Goal: Task Accomplishment & Management: Manage account settings

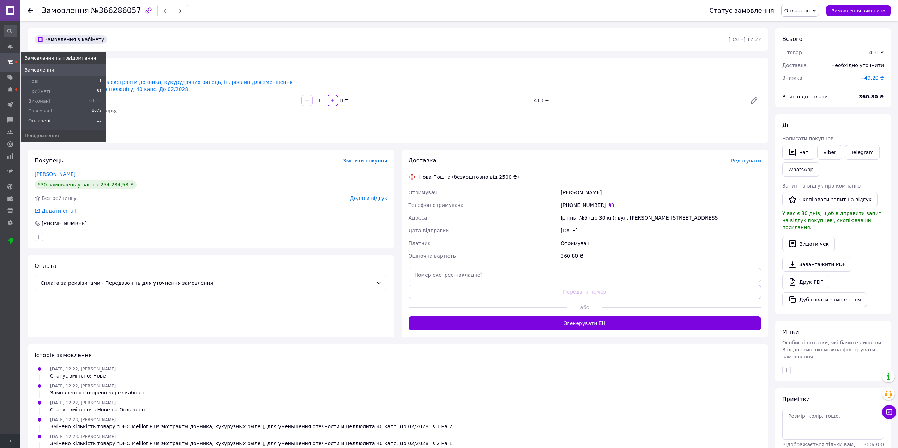
click at [35, 121] on span "Оплачені" at bounding box center [39, 121] width 22 height 6
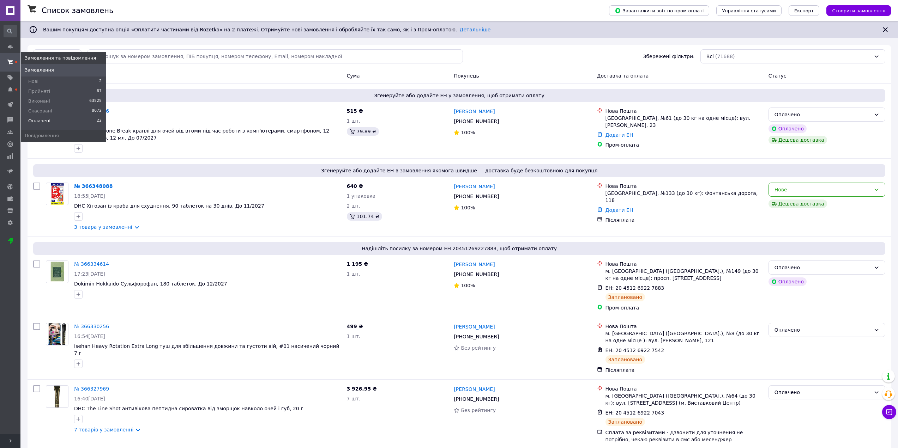
click at [41, 119] on span "Оплачені" at bounding box center [39, 121] width 22 height 6
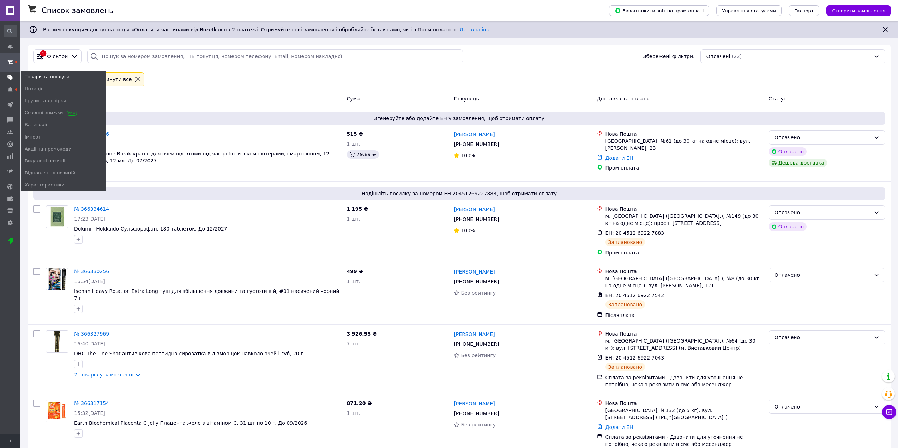
click at [11, 74] on span at bounding box center [10, 77] width 20 height 6
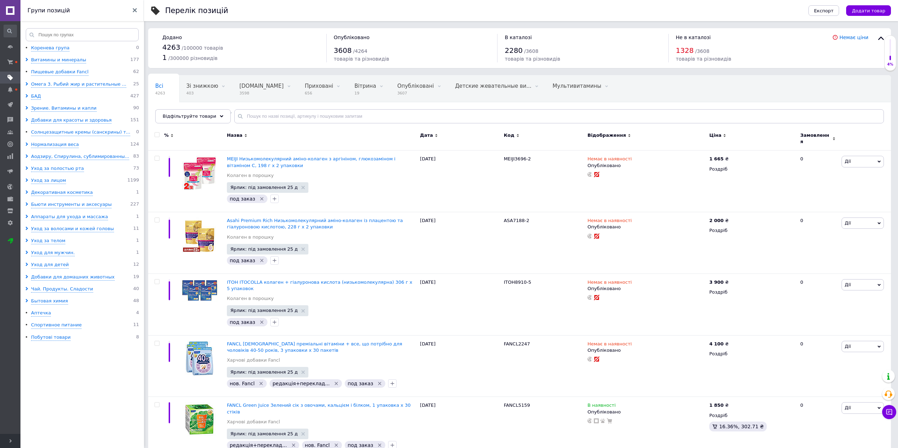
click at [237, 113] on icon at bounding box center [240, 116] width 7 height 7
click at [259, 118] on input "text" at bounding box center [558, 116] width 649 height 14
paste input "BELULU4659"
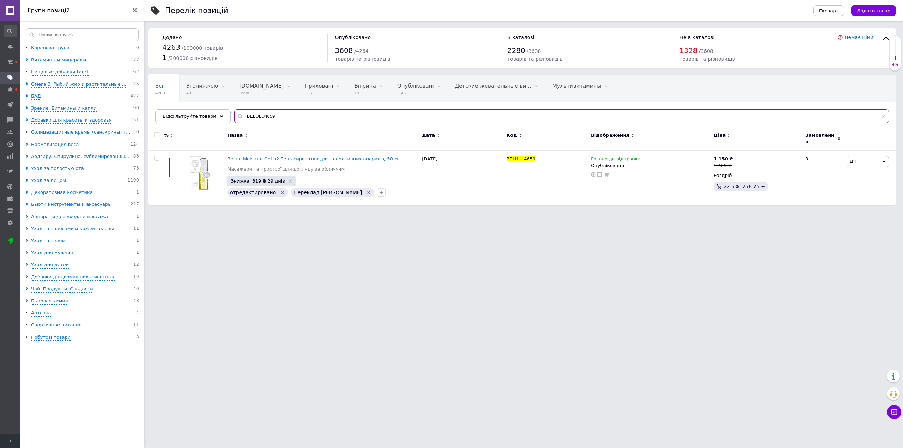
type input "BELULU4659"
click at [642, 156] on icon at bounding box center [644, 158] width 4 height 4
click at [664, 166] on li "В наявності" at bounding box center [680, 171] width 67 height 10
click at [655, 170] on input at bounding box center [674, 177] width 54 height 14
type input "1"
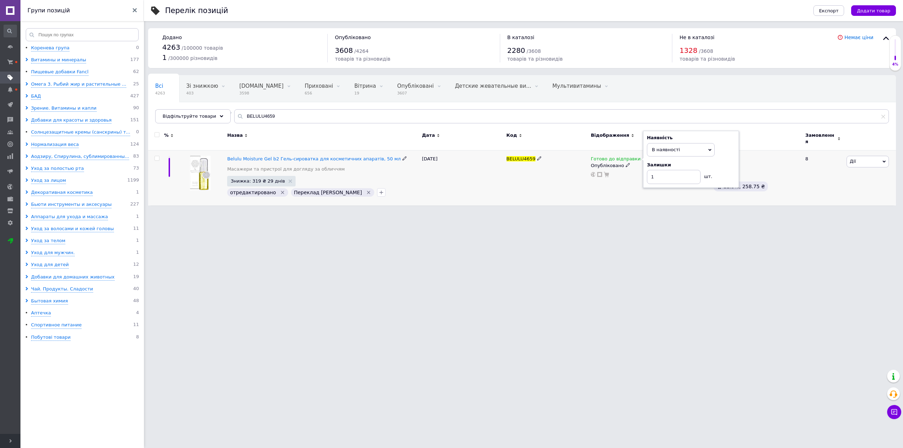
click at [517, 189] on div "BELULU4659" at bounding box center [547, 178] width 84 height 55
drag, startPoint x: 278, startPoint y: 114, endPoint x: 183, endPoint y: 114, distance: 94.9
click at [183, 114] on div "Відфільтруйте товари BELULU4659" at bounding box center [522, 116] width 734 height 14
paste input "DHC947"
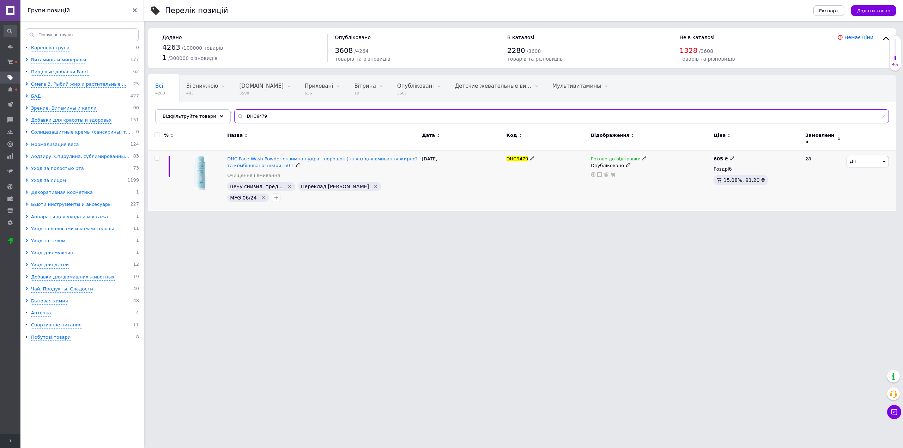
type input "DHC9479"
click at [642, 156] on icon at bounding box center [644, 158] width 4 height 4
click at [661, 166] on li "В наявності" at bounding box center [680, 171] width 67 height 10
click at [659, 173] on input at bounding box center [674, 177] width 54 height 14
type input "2"
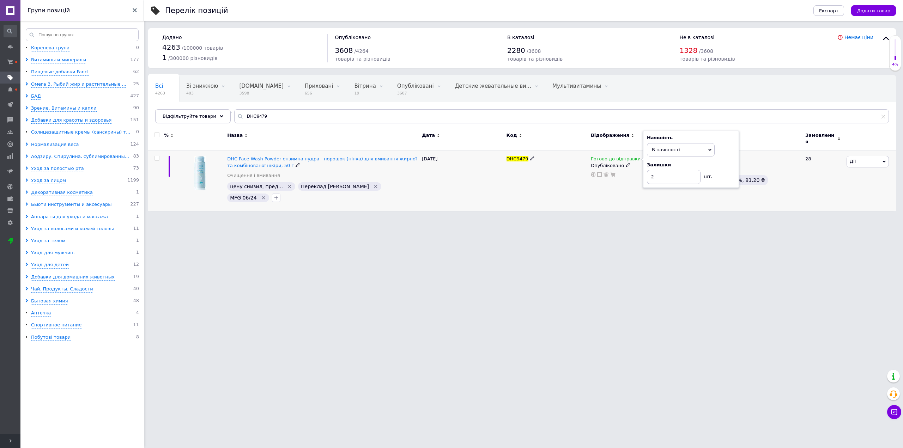
click at [546, 173] on div "DHC9479" at bounding box center [547, 181] width 84 height 60
drag, startPoint x: 284, startPoint y: 114, endPoint x: 164, endPoint y: 105, distance: 119.9
click at [164, 105] on div "Всі 4263 Зі знижкою 403 Видалити Редагувати Bigl.ua 3598 Видалити Редагувати Пр…" at bounding box center [522, 99] width 748 height 48
paste input "7998"
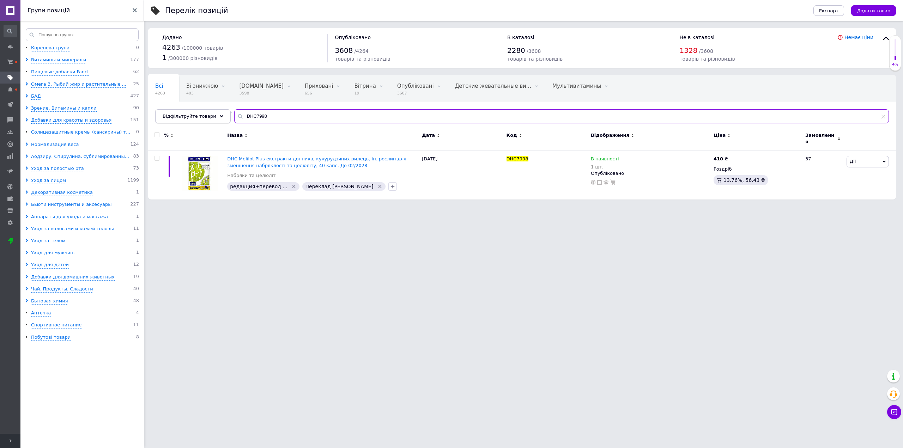
drag, startPoint x: 270, startPoint y: 115, endPoint x: 208, endPoint y: 115, distance: 61.4
click at [208, 115] on div "Відфільтруйте товари DHC7998" at bounding box center [522, 116] width 734 height 14
paste input "1110"
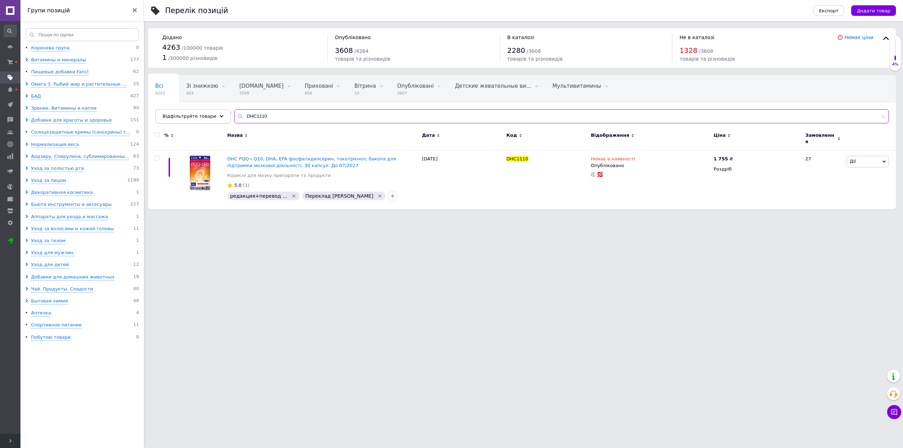
drag, startPoint x: 265, startPoint y: 116, endPoint x: 215, endPoint y: 116, distance: 50.1
click at [215, 116] on div "Відфільтруйте товари DHC1110" at bounding box center [522, 116] width 734 height 14
paste input "5159"
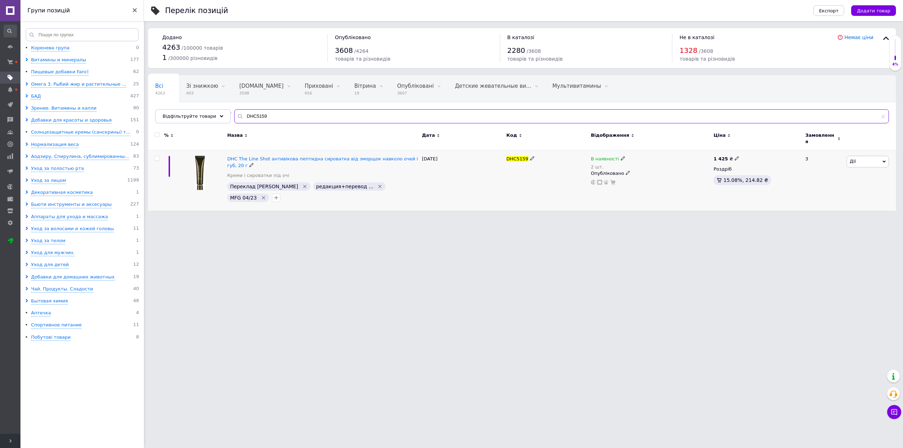
type input "DHC5159"
click at [621, 157] on use at bounding box center [623, 159] width 4 height 4
click at [648, 154] on span "В наявності" at bounding box center [662, 153] width 68 height 13
click at [646, 176] on input "2" at bounding box center [655, 181] width 54 height 14
type input "1"
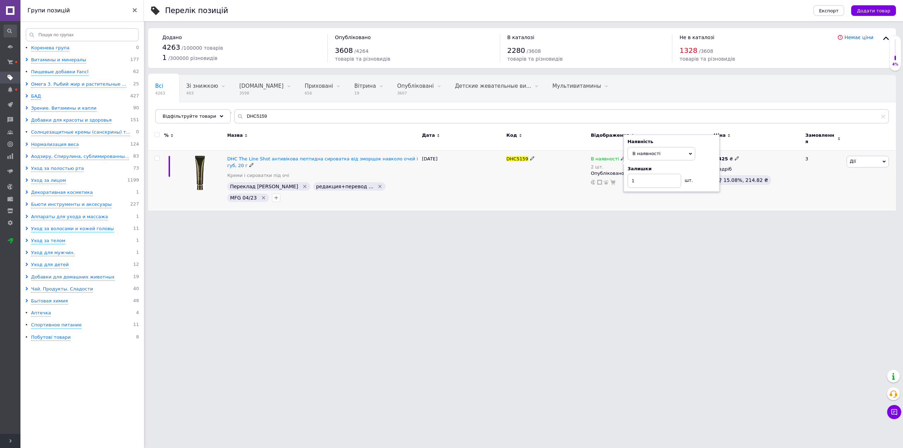
drag, startPoint x: 518, startPoint y: 173, endPoint x: 673, endPoint y: 432, distance: 302.9
click at [518, 172] on div "DHC5159" at bounding box center [547, 181] width 84 height 60
drag, startPoint x: 268, startPoint y: 115, endPoint x: 210, endPoint y: 118, distance: 58.3
click at [210, 118] on div "Відфільтруйте товари DHC5159" at bounding box center [522, 116] width 734 height 14
paste input "4270"
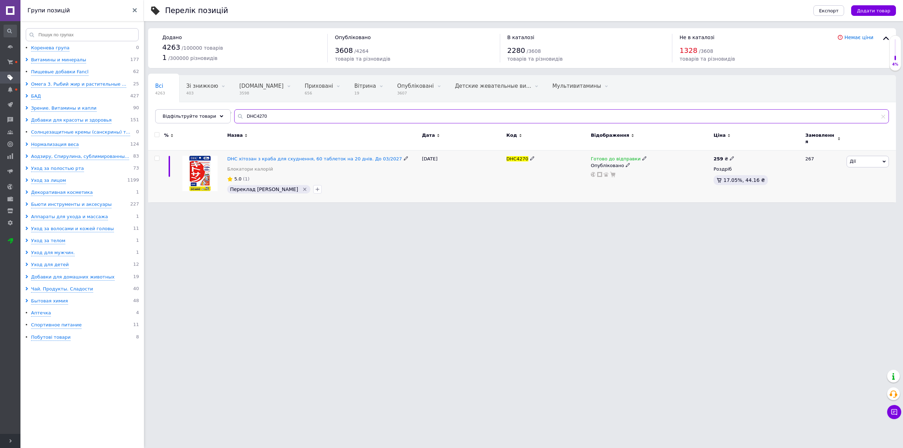
type input "DHC4270"
click at [642, 156] on icon at bounding box center [644, 158] width 4 height 4
click at [657, 166] on li "В наявності" at bounding box center [680, 171] width 67 height 10
click at [666, 174] on input at bounding box center [674, 177] width 54 height 14
type input "2"
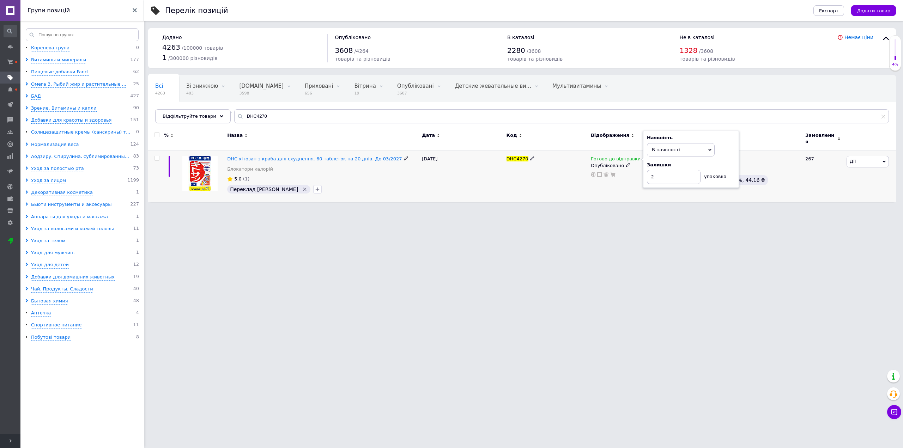
click at [555, 178] on div "DHC4270" at bounding box center [547, 177] width 84 height 52
drag, startPoint x: 265, startPoint y: 117, endPoint x: 208, endPoint y: 110, distance: 57.9
click at [208, 110] on div "Відфільтруйте товари DHC4270" at bounding box center [522, 116] width 734 height 14
paste input "Fancl5358"
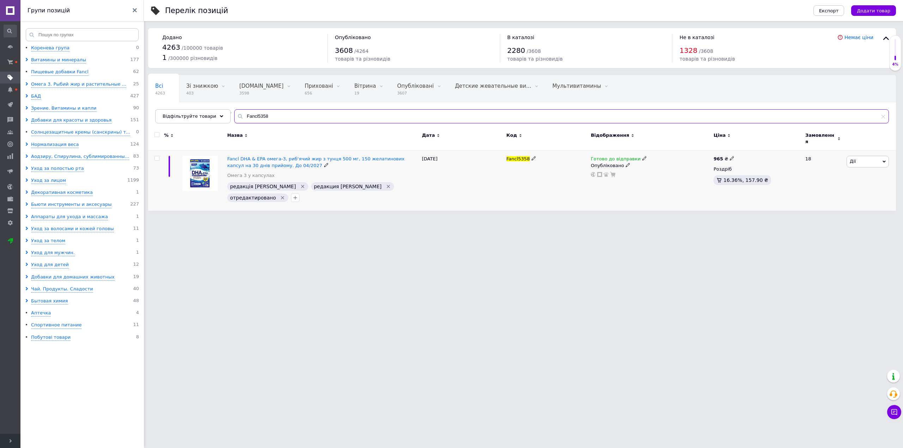
type input "Fancl5358"
click at [634, 156] on span "Готово до відправки" at bounding box center [616, 159] width 50 height 7
click at [667, 166] on li "В наявності" at bounding box center [680, 171] width 67 height 10
click at [662, 175] on input at bounding box center [674, 177] width 54 height 14
type input "2"
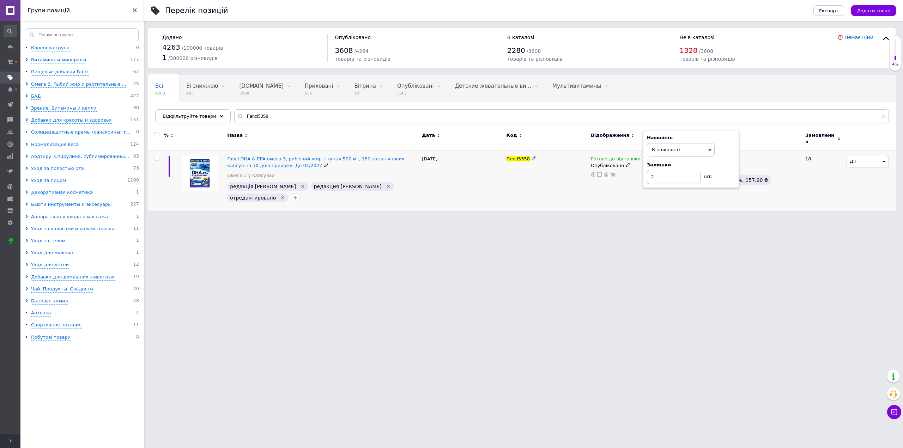
click at [446, 185] on div "09.08.2025" at bounding box center [462, 181] width 84 height 60
drag, startPoint x: 277, startPoint y: 118, endPoint x: 215, endPoint y: 118, distance: 61.7
click at [215, 118] on div "Відфільтруйте товари Fancl5358" at bounding box center [522, 116] width 734 height 14
paste input "ANCL3067"
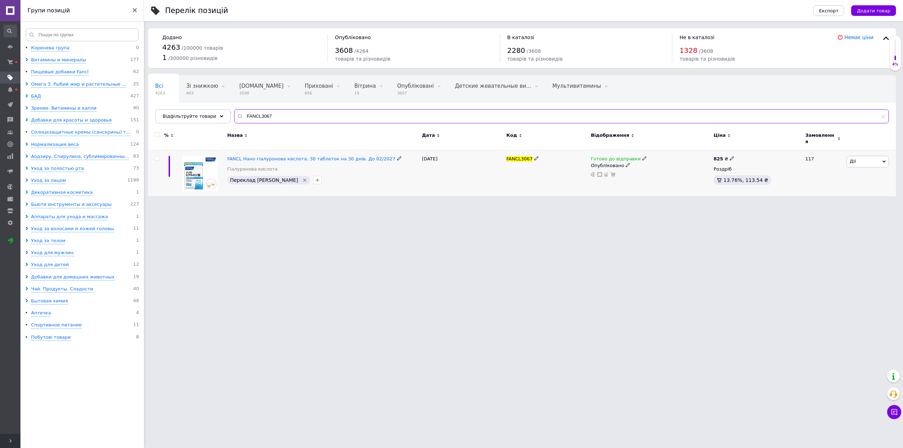
type input "FANCL3067"
click at [642, 156] on icon at bounding box center [644, 158] width 4 height 4
click at [661, 166] on li "В наявності" at bounding box center [680, 171] width 67 height 10
click at [661, 170] on input at bounding box center [674, 177] width 54 height 14
type input "2"
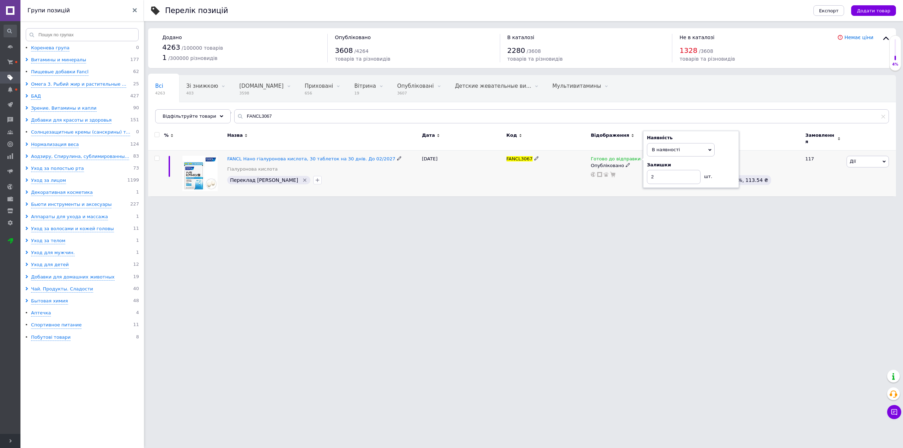
click at [494, 180] on div "17.08.2025" at bounding box center [462, 174] width 84 height 46
drag, startPoint x: 285, startPoint y: 114, endPoint x: 195, endPoint y: 122, distance: 90.0
click at [188, 108] on div "Всі 4263 Зі знижкою 403 Видалити Редагувати Bigl.ua 3598 Видалити Редагувати Пр…" at bounding box center [522, 99] width 748 height 48
paste input "Kanebo6083"
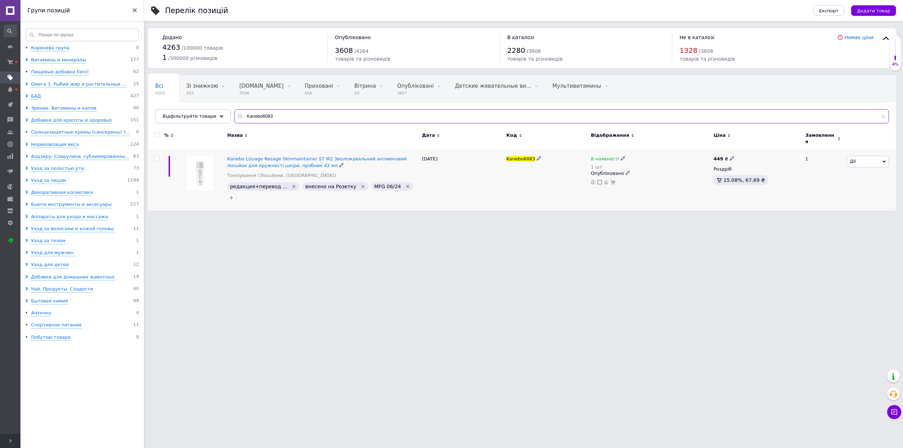
type input "Kanebo6083"
click at [621, 156] on icon at bounding box center [623, 158] width 4 height 4
click at [636, 163] on li "Немає в наявності" at bounding box center [661, 168] width 67 height 10
click at [639, 178] on input "1" at bounding box center [655, 181] width 54 height 14
click at [522, 181] on div "Kanebo6083" at bounding box center [547, 181] width 84 height 60
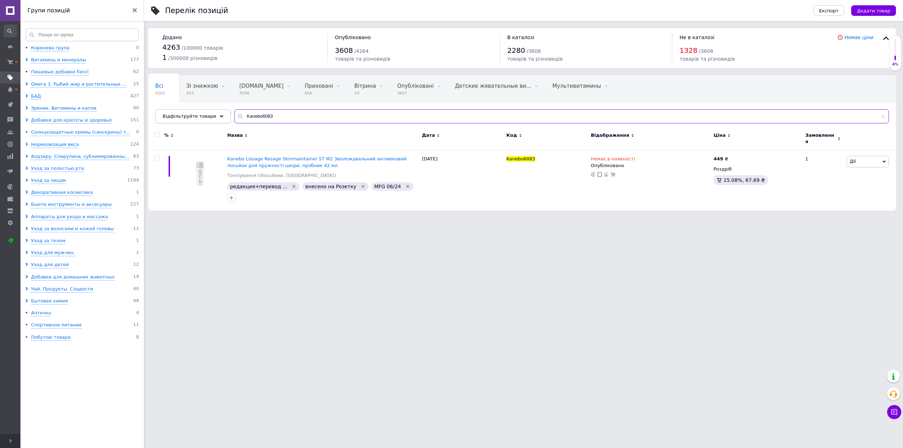
drag, startPoint x: 275, startPoint y: 114, endPoint x: 178, endPoint y: 118, distance: 97.1
click at [178, 118] on div "Відфільтруйте товари Kanebo6083" at bounding box center [522, 116] width 734 height 14
paste input "Masil0279"
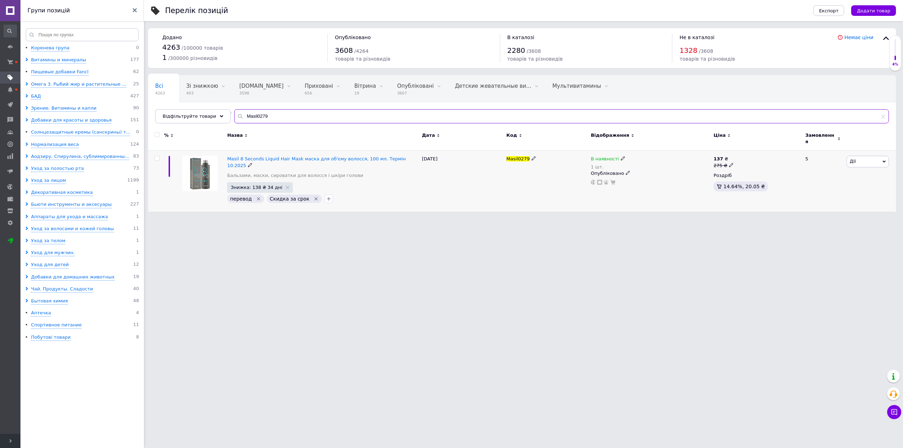
type input "Masil0279"
click at [621, 157] on icon at bounding box center [623, 158] width 4 height 4
click at [647, 163] on li "Немає в наявності" at bounding box center [661, 168] width 67 height 10
click at [648, 174] on input "1" at bounding box center [655, 181] width 54 height 14
click at [558, 177] on div "Masil0279" at bounding box center [547, 181] width 84 height 61
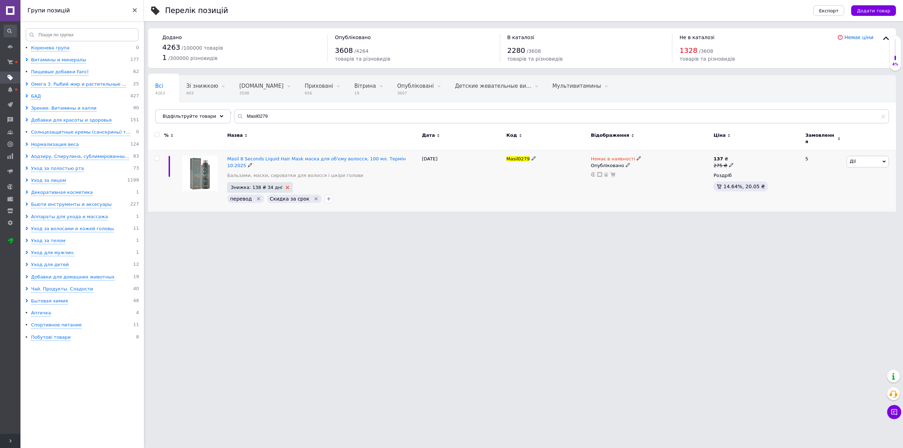
click at [286, 186] on icon at bounding box center [288, 188] width 4 height 4
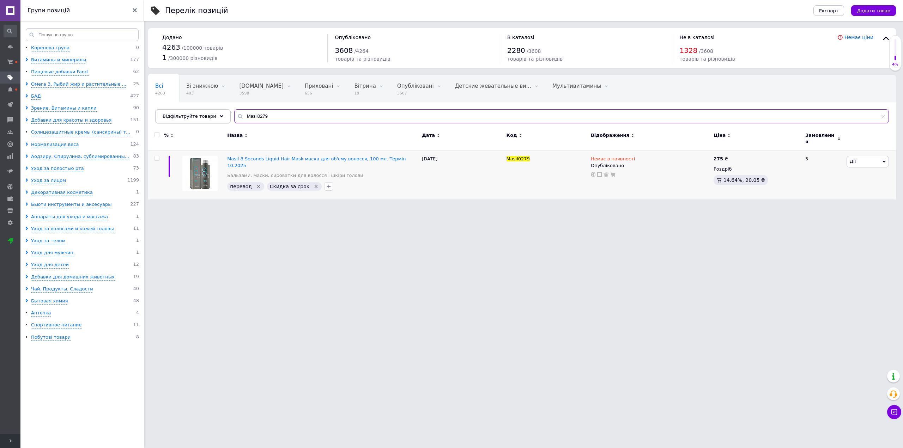
drag, startPoint x: 270, startPoint y: 114, endPoint x: 212, endPoint y: 115, distance: 58.6
click at [212, 115] on div "Відфільтруйте товари Masil0279" at bounding box center [522, 116] width 734 height 14
paste input "enard1627"
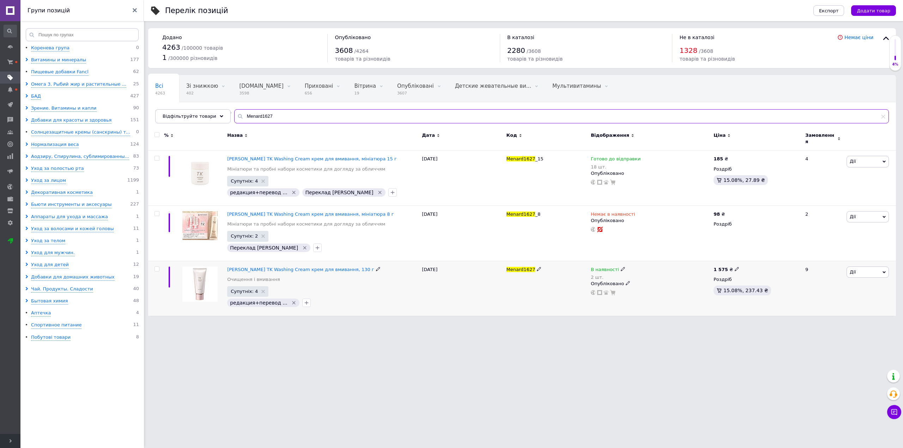
type input "Menard1627"
click at [621, 267] on icon at bounding box center [623, 269] width 4 height 4
click at [649, 261] on span "В наявності" at bounding box center [647, 263] width 28 height 5
click at [642, 290] on input "2" at bounding box center [655, 291] width 54 height 14
type input "1"
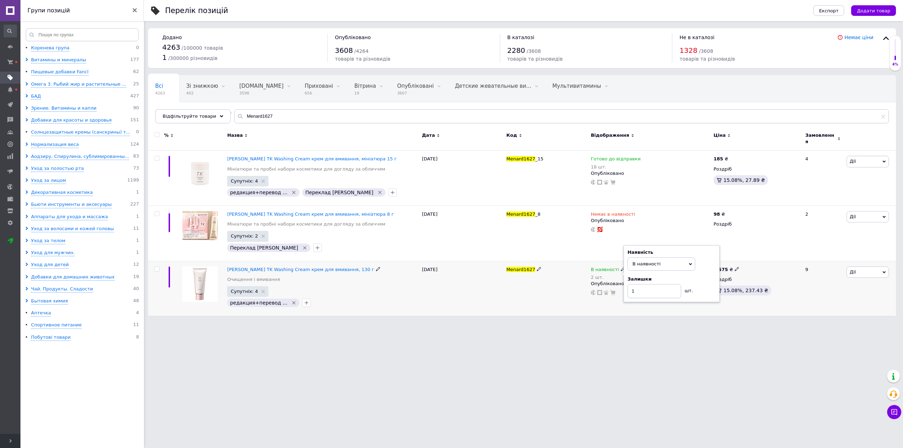
click at [594, 302] on div "В наявності 2 шт. Наявність В наявності Немає в наявності Під замовлення Готово…" at bounding box center [650, 288] width 123 height 55
drag, startPoint x: 280, startPoint y: 120, endPoint x: 155, endPoint y: 112, distance: 125.5
click at [155, 112] on div "Відфільтруйте товари Menard1627" at bounding box center [522, 116] width 734 height 14
paste input "ORI026"
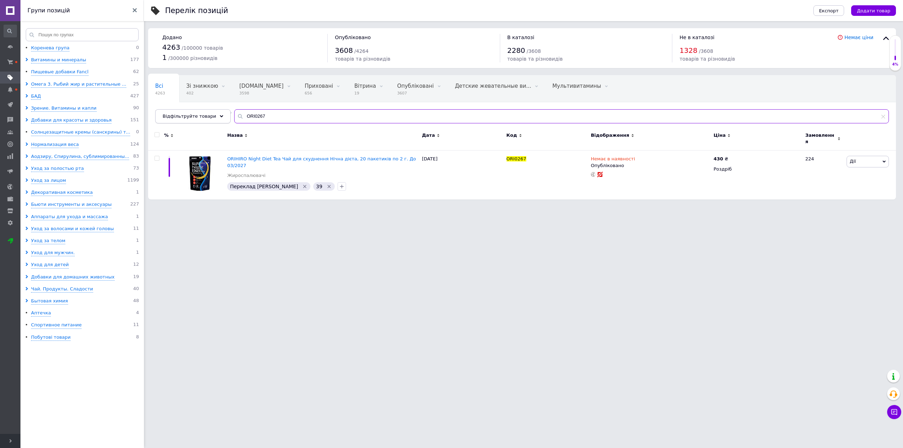
drag, startPoint x: 270, startPoint y: 115, endPoint x: 177, endPoint y: 115, distance: 92.8
click at [177, 115] on div "Відфільтруйте товари ORI0267" at bounding box center [522, 116] width 734 height 14
paste input "RosyRosa4335"
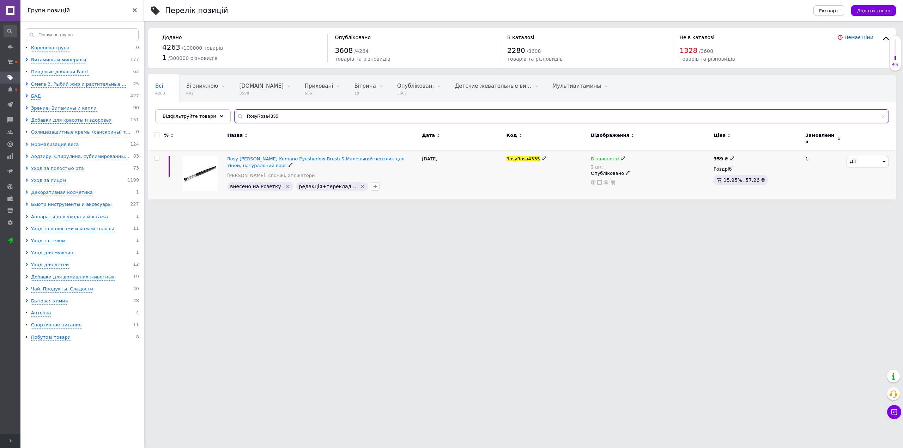
type input "RosyRosa4335"
click at [621, 156] on icon at bounding box center [623, 158] width 4 height 4
click at [640, 151] on span "В наявності" at bounding box center [647, 153] width 28 height 5
click at [649, 174] on input "2" at bounding box center [655, 181] width 54 height 14
type input "1"
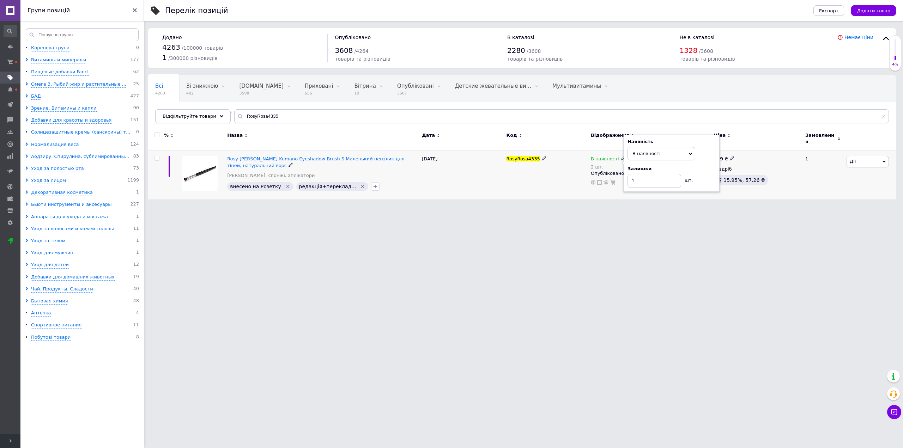
click at [549, 179] on div "RosyRosa4335" at bounding box center [547, 175] width 84 height 49
drag, startPoint x: 288, startPoint y: 117, endPoint x: 182, endPoint y: 115, distance: 106.2
click at [182, 115] on div "Відфільтруйте товари RosyRosa4335" at bounding box center [522, 116] width 734 height 14
paste input "SEED0388"
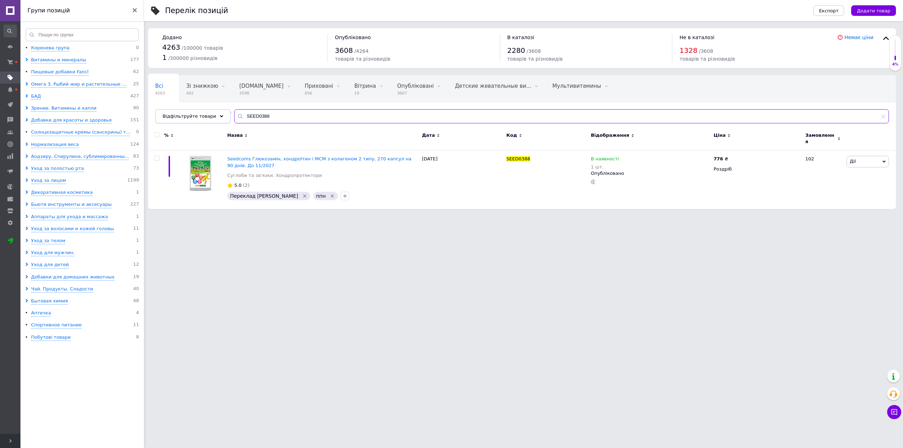
drag, startPoint x: 272, startPoint y: 115, endPoint x: 189, endPoint y: 116, distance: 82.9
click at [189, 116] on div "Відфільтруйте товари SEED0388" at bounding box center [522, 116] width 734 height 14
paste input "eedcoms1781"
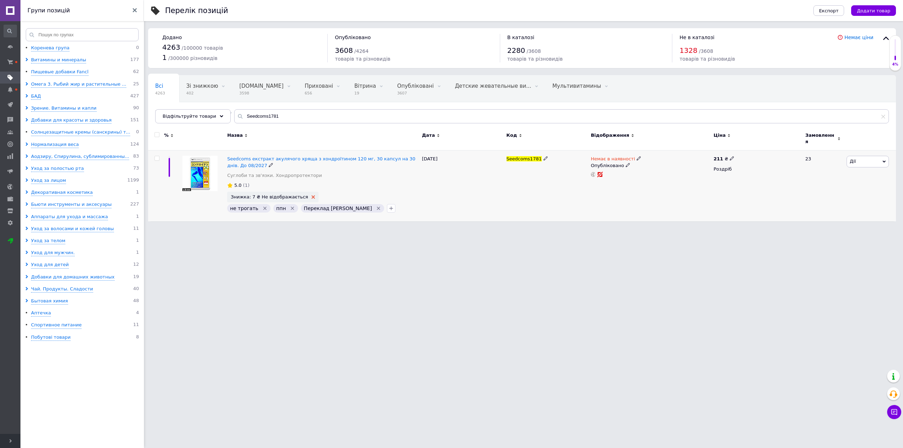
click at [312, 195] on use at bounding box center [314, 197] width 4 height 4
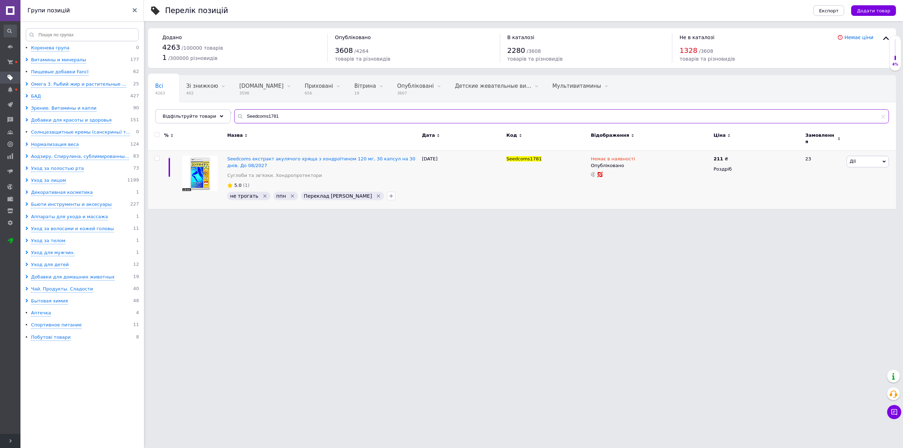
drag, startPoint x: 298, startPoint y: 120, endPoint x: 154, endPoint y: 115, distance: 144.0
click at [153, 113] on div "Всі 4263 Зі знижкою 402 Видалити Редагувати Bigl.ua 3598 Видалити Редагувати Пр…" at bounding box center [522, 99] width 748 height 48
paste input "hiseido3583"
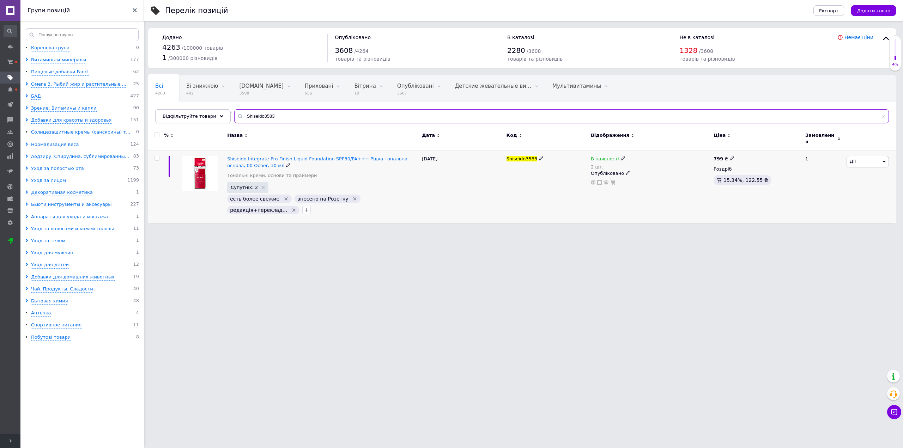
type input "Shiseido3583"
click at [283, 196] on icon "Видалити мітку" at bounding box center [286, 199] width 6 height 6
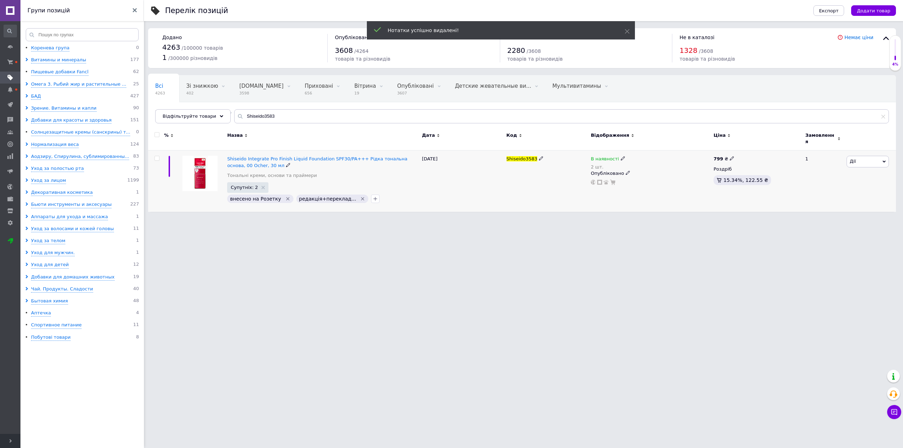
click at [621, 156] on icon at bounding box center [623, 158] width 4 height 4
click at [645, 151] on span "В наявності" at bounding box center [647, 153] width 28 height 5
click at [636, 177] on input "2" at bounding box center [655, 181] width 54 height 14
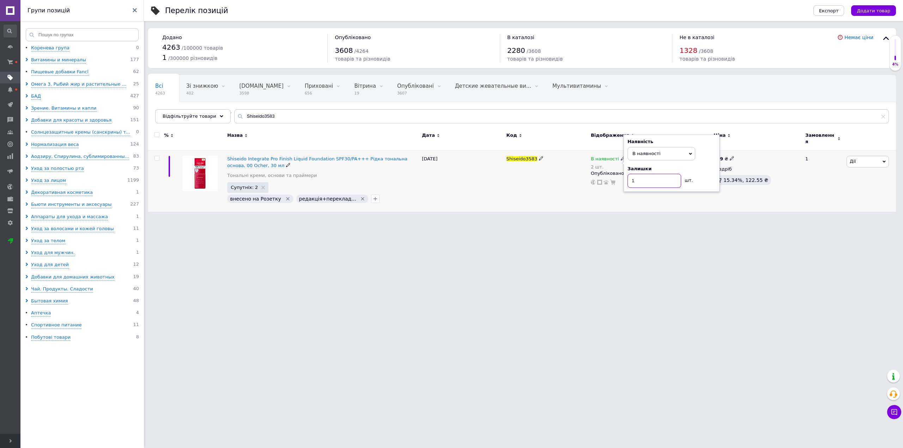
type input "1"
click at [495, 168] on div "10.07.2025" at bounding box center [462, 181] width 84 height 61
drag, startPoint x: 278, startPoint y: 114, endPoint x: 169, endPoint y: 107, distance: 108.9
click at [170, 107] on div "Всі 4263 Зі знижкою 402 Видалити Редагувати Bigl.ua 3598 Видалити Редагувати Пр…" at bounding box center [522, 99] width 748 height 48
paste input "9924"
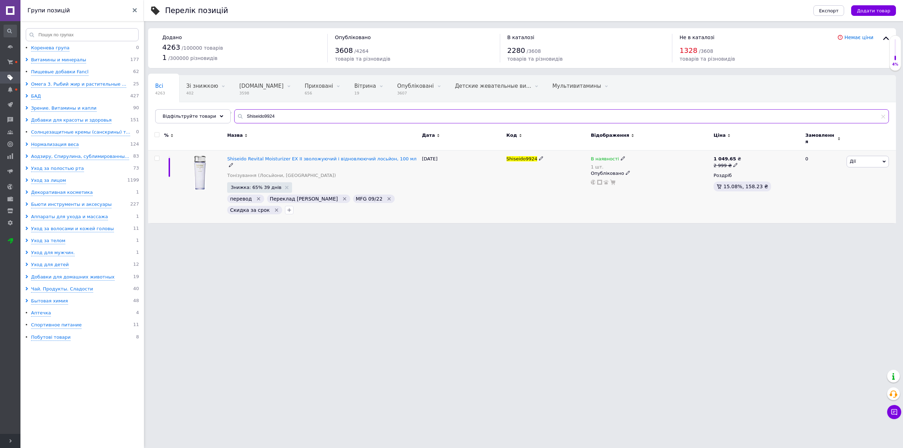
type input "Shiseido9924"
click at [621, 156] on icon at bounding box center [623, 158] width 4 height 4
click at [640, 163] on li "Немає в наявності" at bounding box center [661, 168] width 67 height 10
click at [646, 180] on input "1" at bounding box center [655, 181] width 54 height 14
click at [497, 193] on div "25.09.2025" at bounding box center [462, 187] width 84 height 73
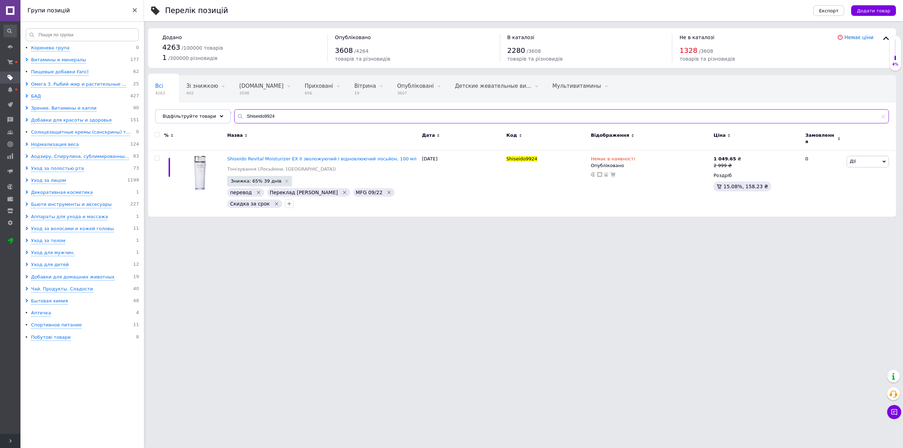
drag, startPoint x: 279, startPoint y: 115, endPoint x: 168, endPoint y: 107, distance: 111.8
click at [168, 107] on div "Всі 4263 Зі знижкою 402 Видалити Редагувати Bigl.ua 3598 Видалити Редагувати Пр…" at bounding box center [522, 99] width 748 height 48
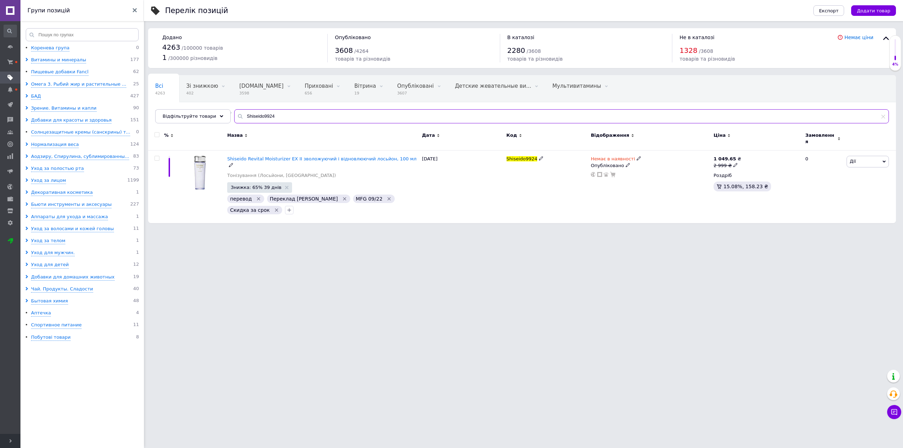
paste input "4382"
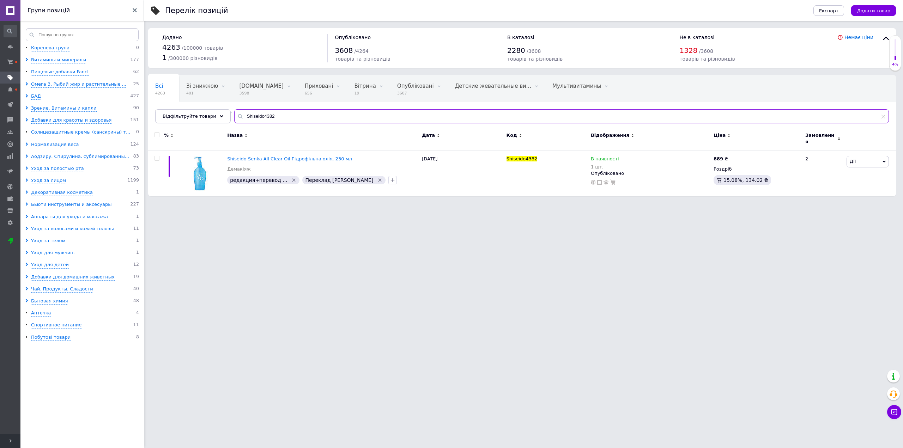
type input "Shiseido4382"
click at [621, 157] on use at bounding box center [623, 159] width 4 height 4
click at [638, 163] on li "Немає в наявності" at bounding box center [661, 168] width 67 height 10
click at [637, 174] on input "1" at bounding box center [655, 181] width 54 height 14
click at [523, 186] on div "Shiseido4382" at bounding box center [547, 174] width 84 height 46
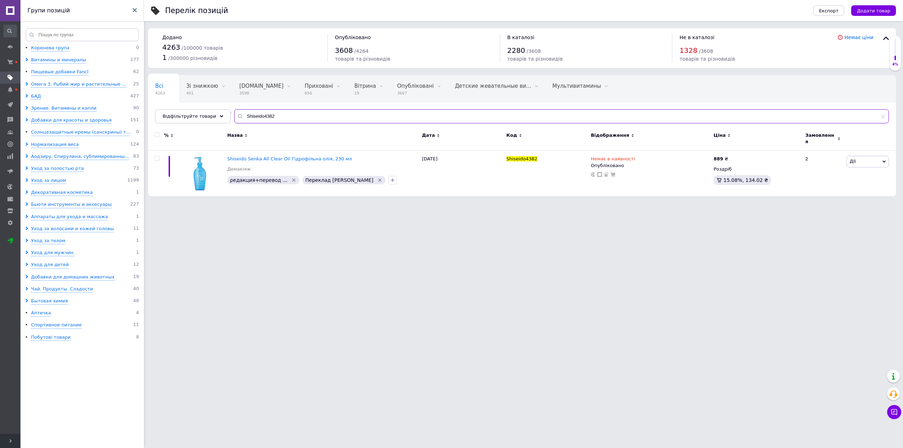
drag, startPoint x: 282, startPoint y: 115, endPoint x: 387, endPoint y: 175, distance: 120.2
click at [145, 98] on div "Перелік позицій Експорт Додати товар Додано 4263 / 100000 товарів 1 / 300000 рі…" at bounding box center [522, 102] width 762 height 204
paste input "Tocobo Vita Glazed Lip Mask Питательная маска для губ, 1 мл"
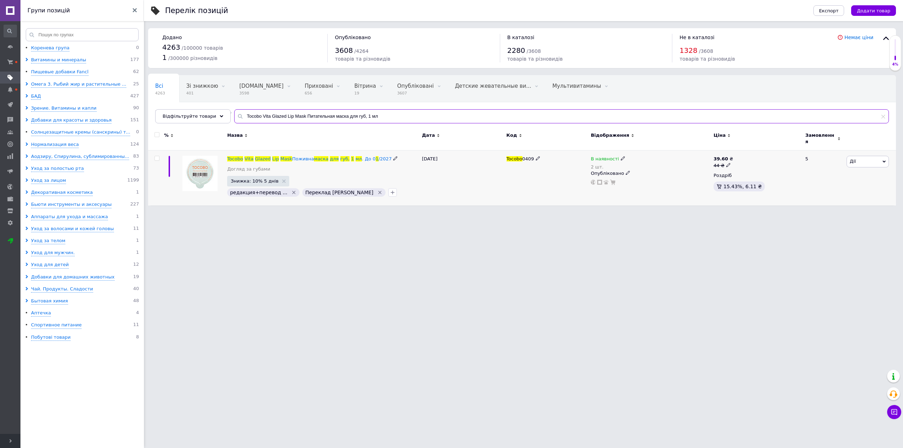
type input "Tocobo Vita Glazed Lip Mask Питательная маска для губ, 1 мл"
click at [621, 156] on icon at bounding box center [623, 158] width 4 height 4
click at [649, 152] on span "В наявності" at bounding box center [647, 153] width 28 height 5
click at [647, 174] on input "2" at bounding box center [655, 181] width 54 height 14
type input "1"
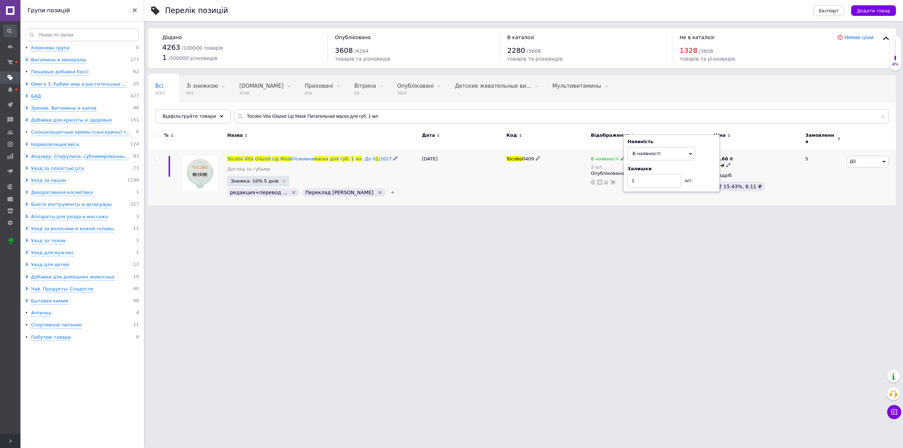
click at [494, 188] on div "11.08.2025" at bounding box center [462, 178] width 84 height 55
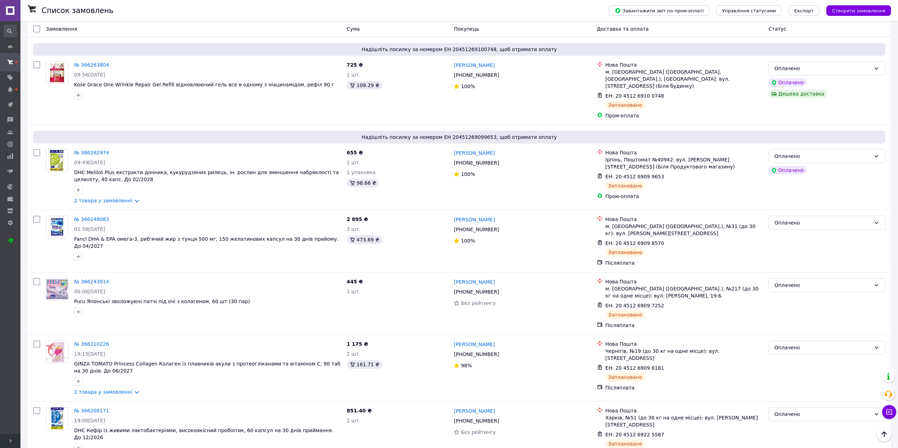
scroll to position [515, 0]
